Goal: Transaction & Acquisition: Purchase product/service

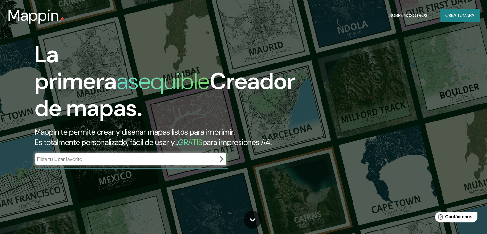
click at [91, 163] on input "text" at bounding box center [124, 158] width 179 height 7
click at [219, 163] on icon "button" at bounding box center [220, 159] width 8 height 8
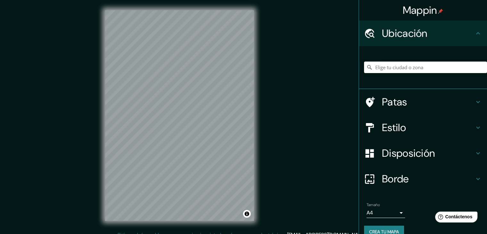
click at [402, 67] on input "Elige tu ciudad o zona" at bounding box center [425, 67] width 123 height 12
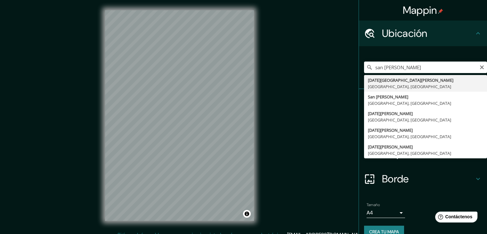
type input "[DATE][GEOGRAPHIC_DATA][PERSON_NAME], [GEOGRAPHIC_DATA], [GEOGRAPHIC_DATA]"
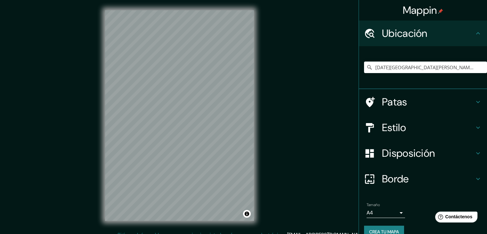
click at [408, 104] on h4 "Patas" at bounding box center [428, 101] width 92 height 13
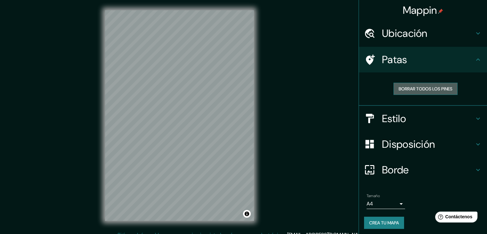
click at [426, 92] on font "Borrar todos los pines" at bounding box center [426, 89] width 54 height 8
click at [401, 114] on font "Estilo" at bounding box center [394, 118] width 24 height 13
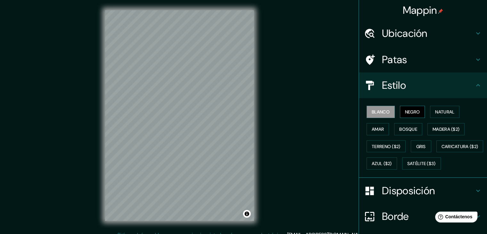
click at [415, 111] on font "Negro" at bounding box center [412, 112] width 15 height 6
click at [405, 113] on font "Negro" at bounding box center [412, 112] width 15 height 6
click at [405, 110] on font "Negro" at bounding box center [412, 112] width 15 height 6
click at [367, 113] on button "Blanco" at bounding box center [381, 112] width 28 height 12
click at [445, 109] on font "Natural" at bounding box center [444, 112] width 19 height 6
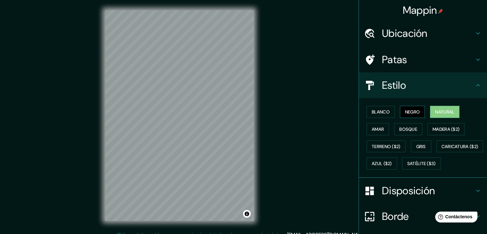
click at [406, 114] on font "Negro" at bounding box center [412, 112] width 15 height 6
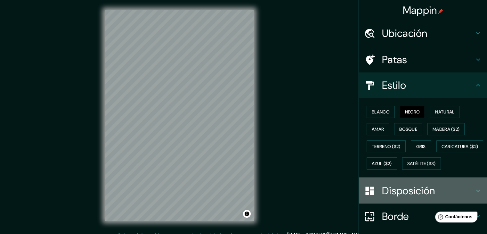
click at [384, 197] on font "Disposición" at bounding box center [408, 190] width 53 height 13
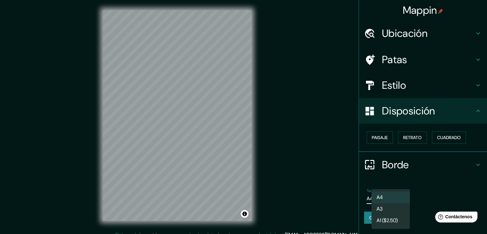
click at [396, 195] on body "Mappin Ubicación [DATE][GEOGRAPHIC_DATA][PERSON_NAME], [GEOGRAPHIC_DATA], [GEOG…" at bounding box center [243, 117] width 487 height 234
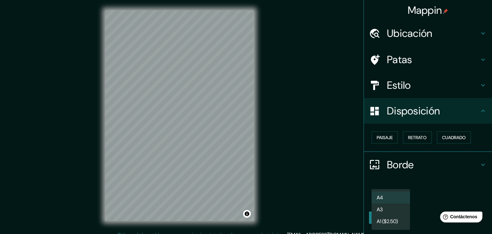
click at [384, 207] on li "A3" at bounding box center [390, 209] width 38 height 12
type input "a4"
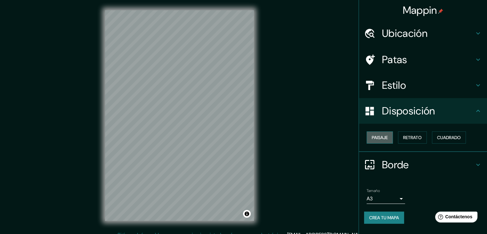
click at [385, 137] on font "Paisaje" at bounding box center [380, 137] width 16 height 6
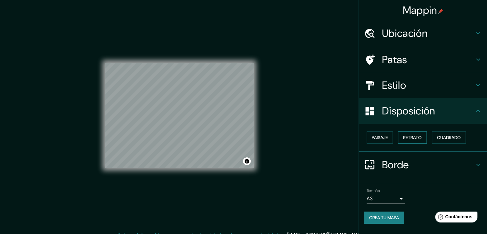
click at [421, 136] on font "Retrato" at bounding box center [412, 137] width 19 height 6
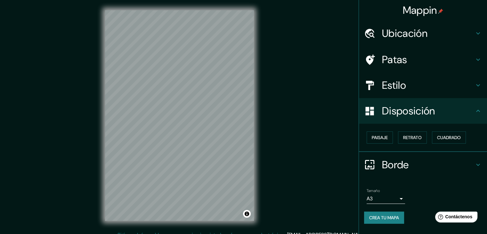
click at [448, 114] on h4 "Disposición" at bounding box center [428, 110] width 92 height 13
click at [435, 167] on h4 "Borde" at bounding box center [428, 164] width 92 height 13
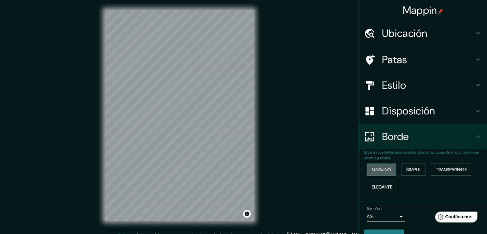
click at [384, 169] on font "Ninguno" at bounding box center [381, 169] width 19 height 6
click at [406, 168] on font "Simple" at bounding box center [413, 169] width 14 height 6
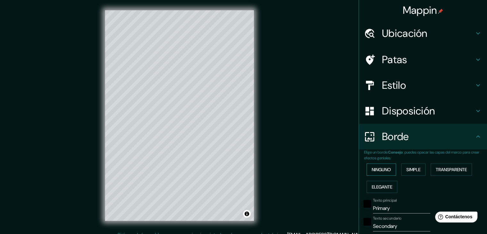
click at [391, 169] on button "Ninguno" at bounding box center [381, 169] width 29 height 12
